Goal: Task Accomplishment & Management: Use online tool/utility

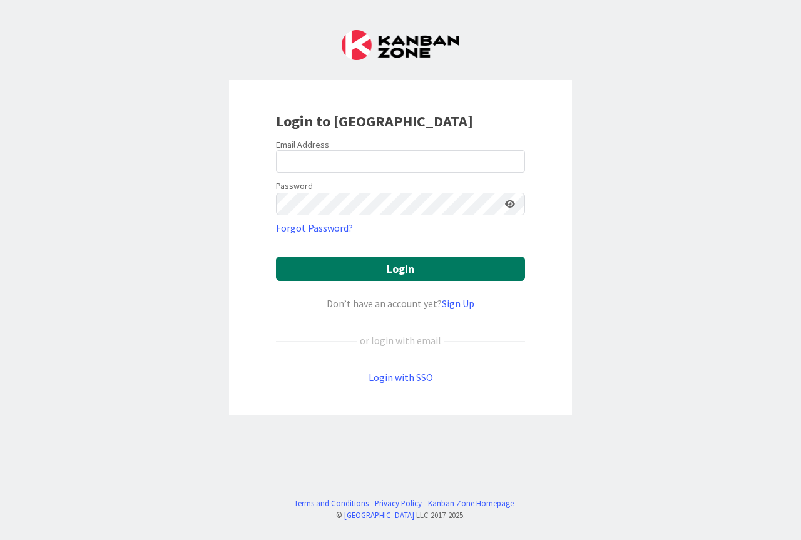
click at [383, 272] on button "Login" at bounding box center [400, 269] width 249 height 24
type input "[PERSON_NAME][EMAIL_ADDRESS][PERSON_NAME][DOMAIN_NAME]"
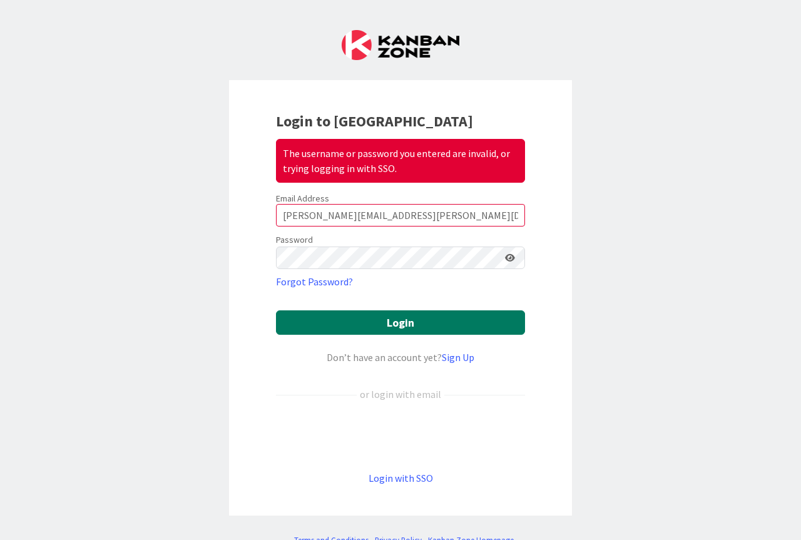
click at [398, 323] on button "Login" at bounding box center [400, 323] width 249 height 24
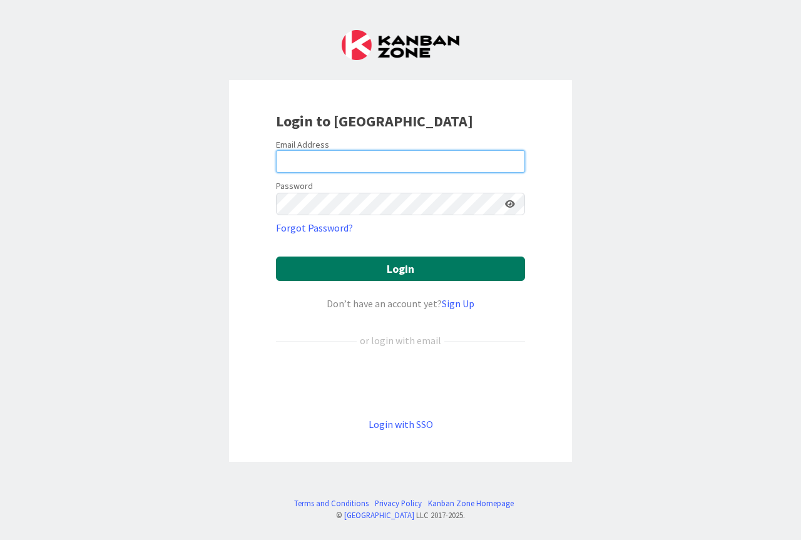
type input "zaida.morrison@citizenshighschool.com"
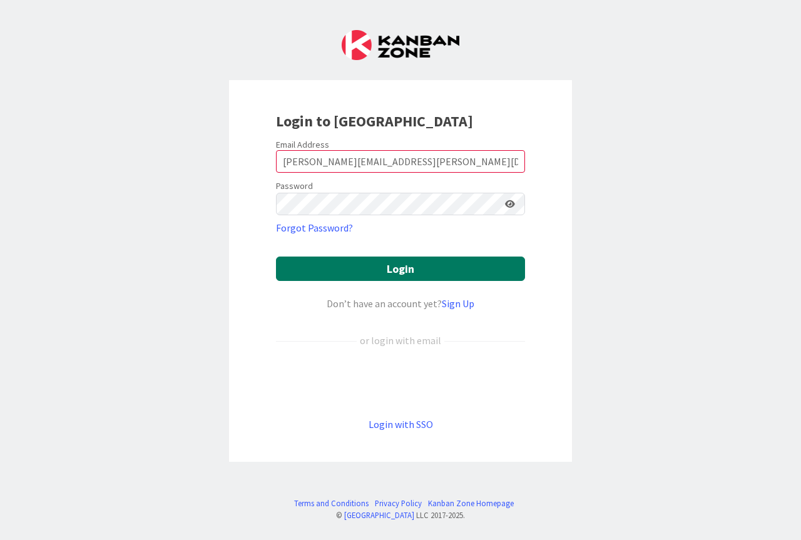
click at [389, 270] on button "Login" at bounding box center [400, 269] width 249 height 24
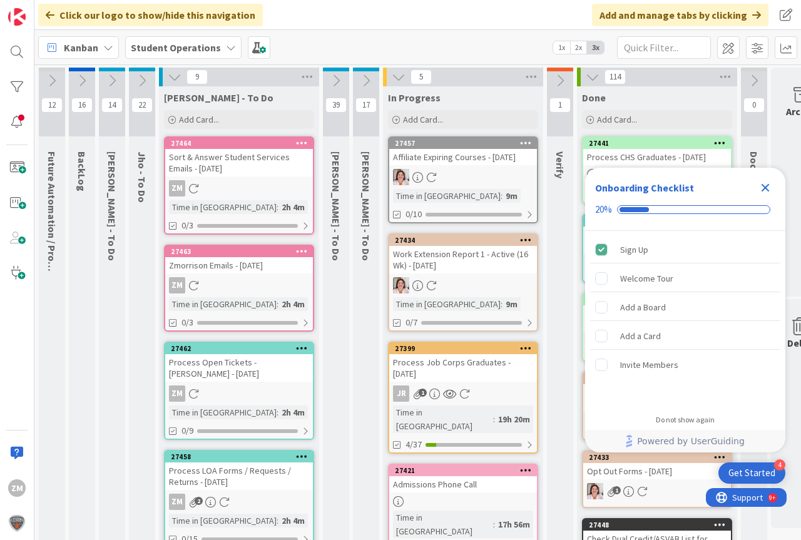
click at [765, 188] on icon "Close Checklist" at bounding box center [766, 188] width 8 height 8
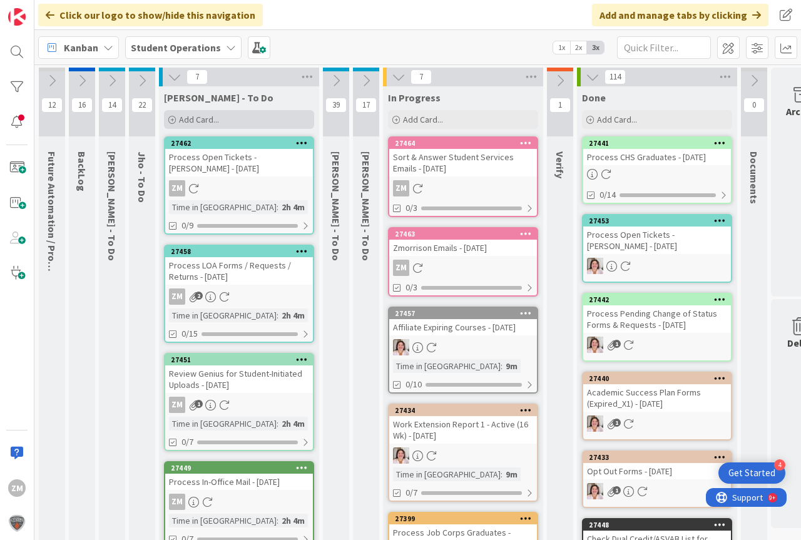
click at [191, 121] on span "Add Card..." at bounding box center [199, 119] width 40 height 11
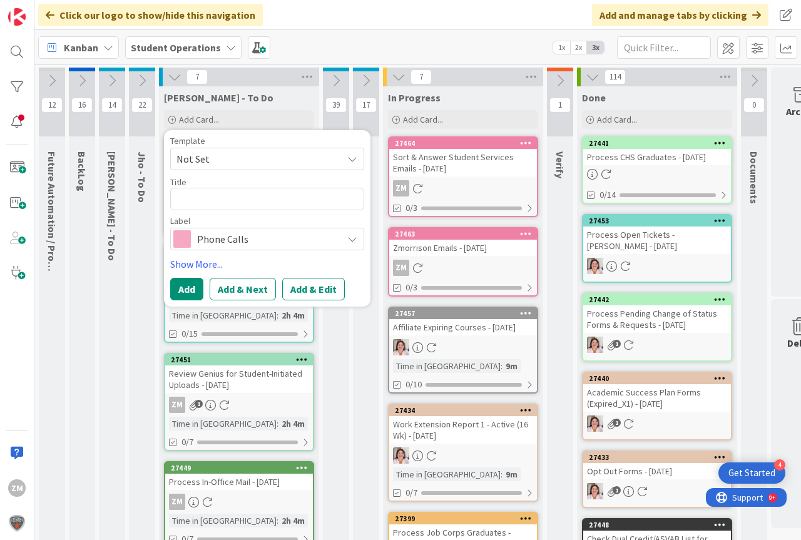
click at [349, 157] on icon at bounding box center [353, 159] width 10 height 10
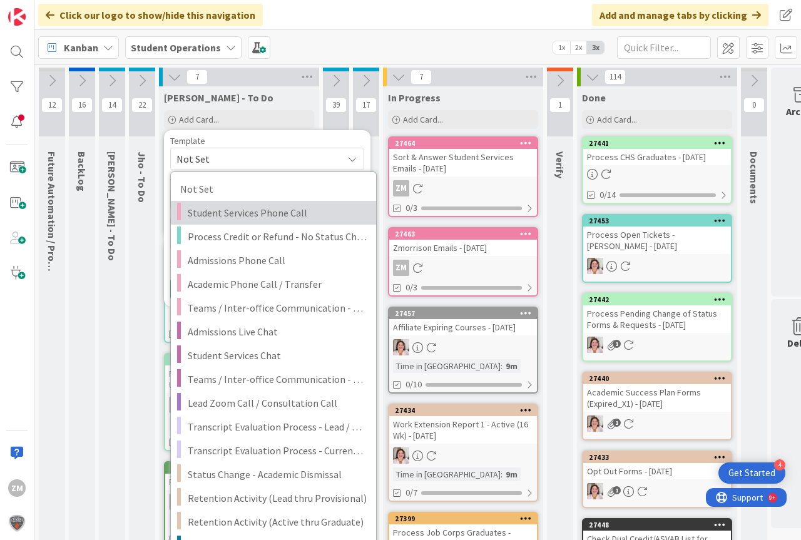
click at [247, 209] on span "Student Services Phone Call" at bounding box center [277, 213] width 179 height 16
type textarea "x"
type textarea "Student Services Phone Call"
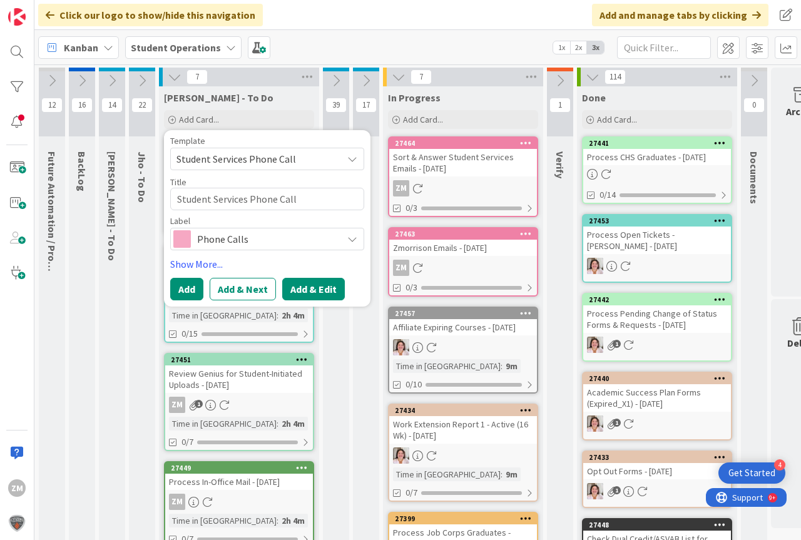
click at [307, 288] on button "Add & Edit" at bounding box center [313, 289] width 63 height 23
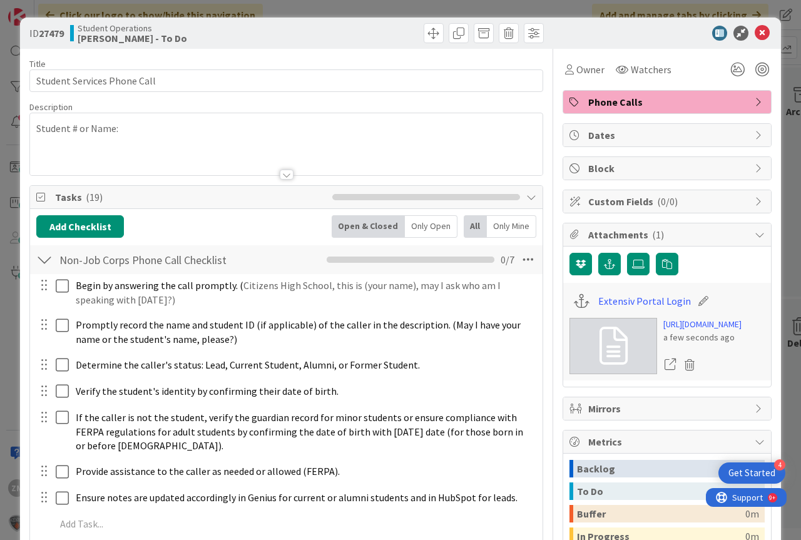
click at [302, 144] on div at bounding box center [286, 159] width 513 height 32
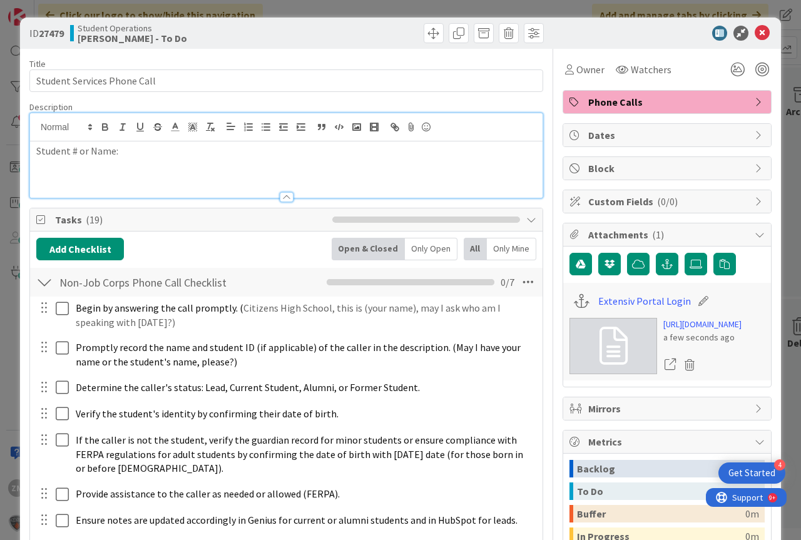
click at [153, 156] on p "Student # or Name:" at bounding box center [286, 151] width 500 height 14
click at [755, 34] on icon at bounding box center [762, 33] width 15 height 15
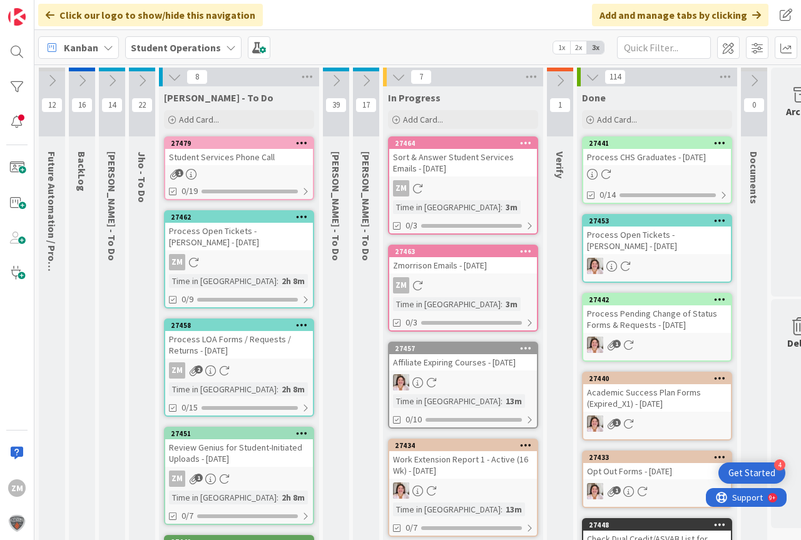
click at [306, 139] on icon at bounding box center [302, 142] width 12 height 9
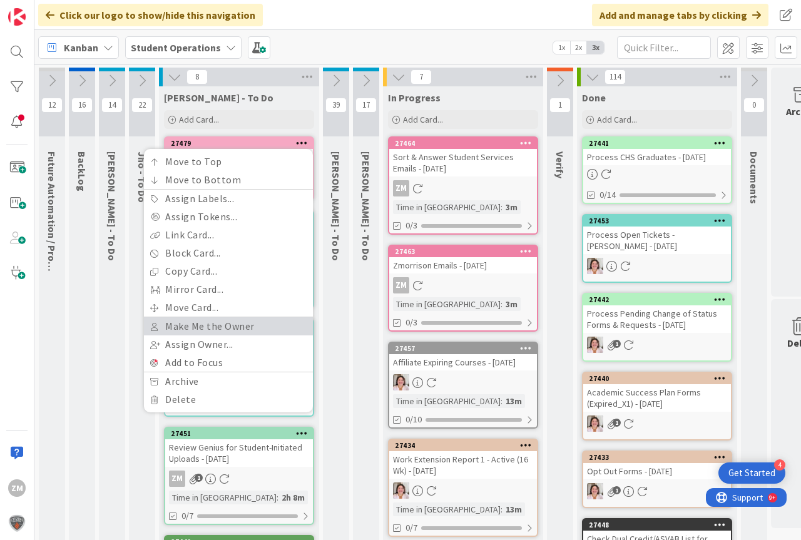
click at [197, 328] on link "Make Me the Owner" at bounding box center [228, 326] width 169 height 18
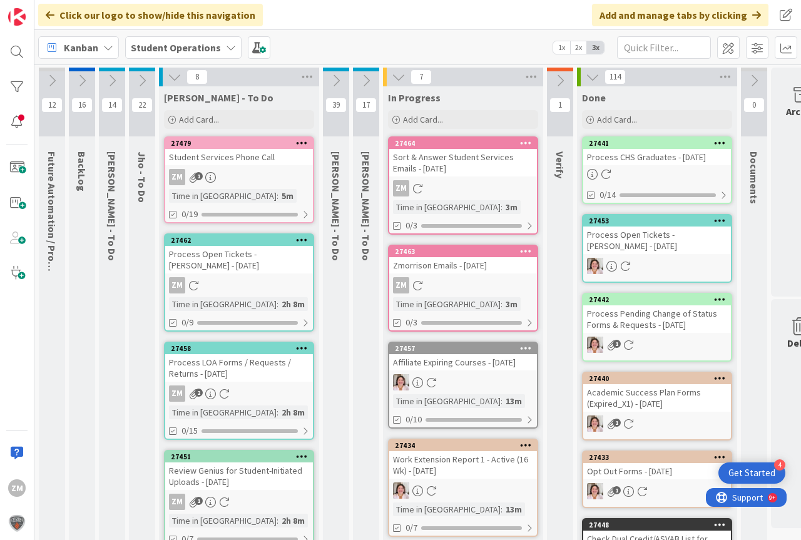
click at [228, 185] on link "27479 Move to Top Move to Bottom Assign Labels... Assign Tokens... Link Card...…" at bounding box center [239, 179] width 150 height 87
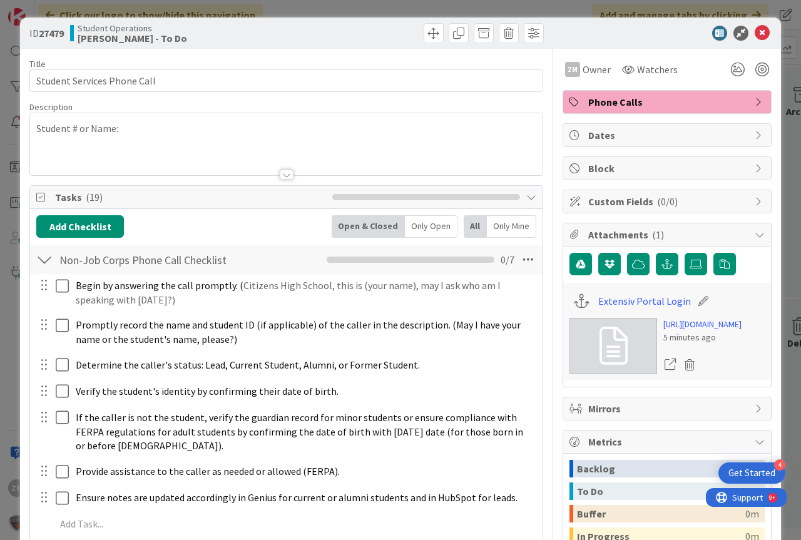
click at [133, 126] on p "Student # or Name:" at bounding box center [286, 128] width 500 height 14
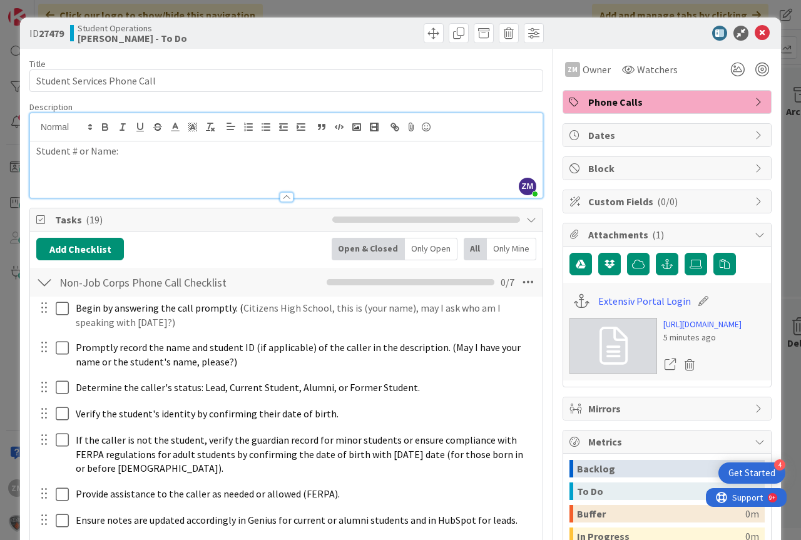
click at [141, 155] on p "Student # or Name:" at bounding box center [286, 151] width 500 height 14
click at [755, 37] on icon at bounding box center [762, 33] width 15 height 15
